Goal: Task Accomplishment & Management: Use online tool/utility

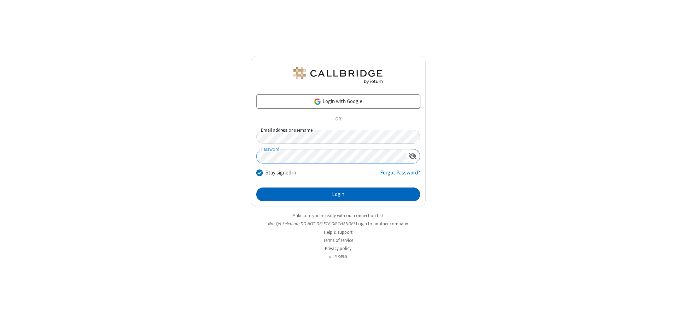
click at [338, 195] on button "Login" at bounding box center [338, 195] width 164 height 14
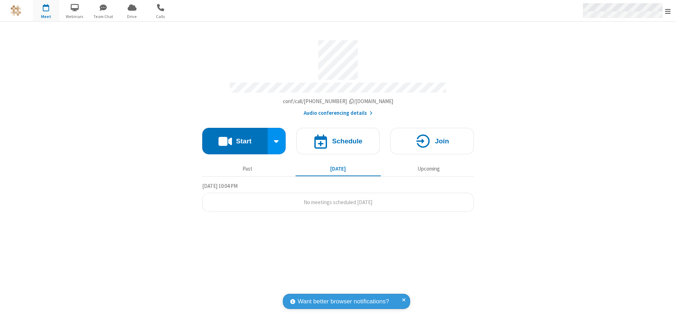
click at [668, 11] on span "Open menu" at bounding box center [668, 11] width 6 height 7
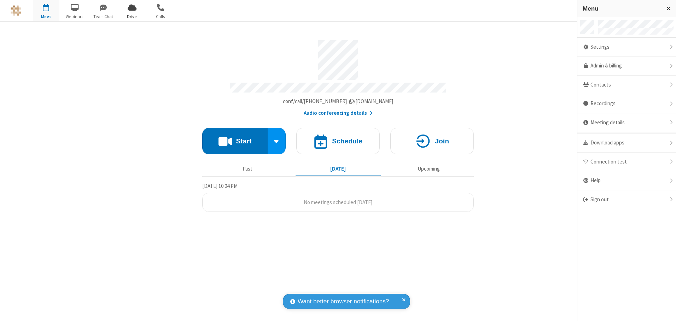
click at [132, 16] on span "Drive" at bounding box center [132, 16] width 27 height 6
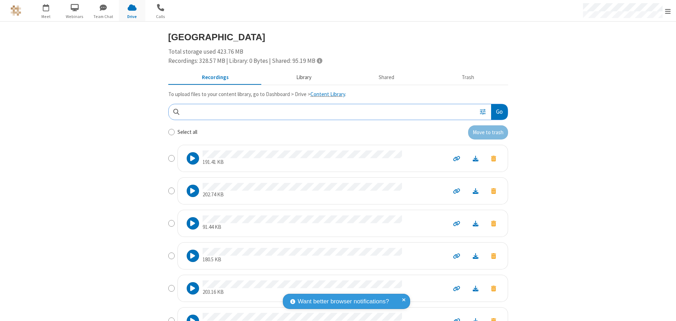
click at [300, 77] on button "Library" at bounding box center [303, 77] width 83 height 13
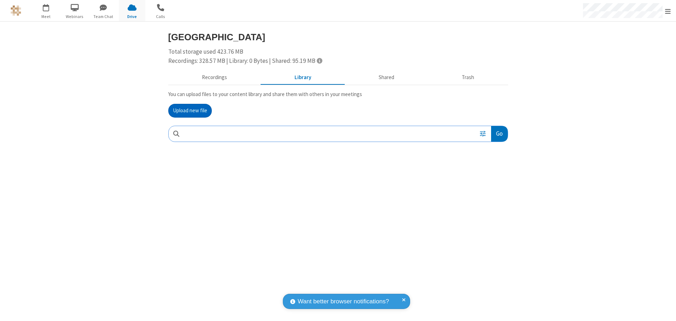
click at [190, 111] on button "Upload new file" at bounding box center [189, 111] width 43 height 14
